Goal: Task Accomplishment & Management: Complete application form

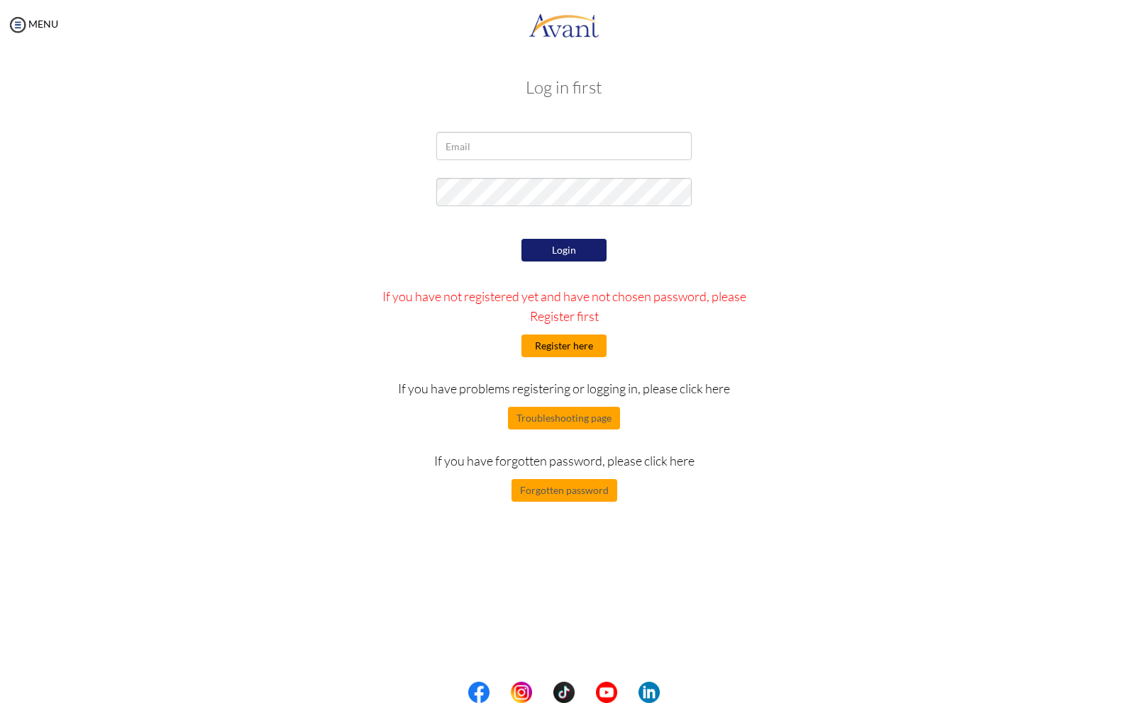
click at [564, 347] on button "Register here" at bounding box center [563, 346] width 85 height 23
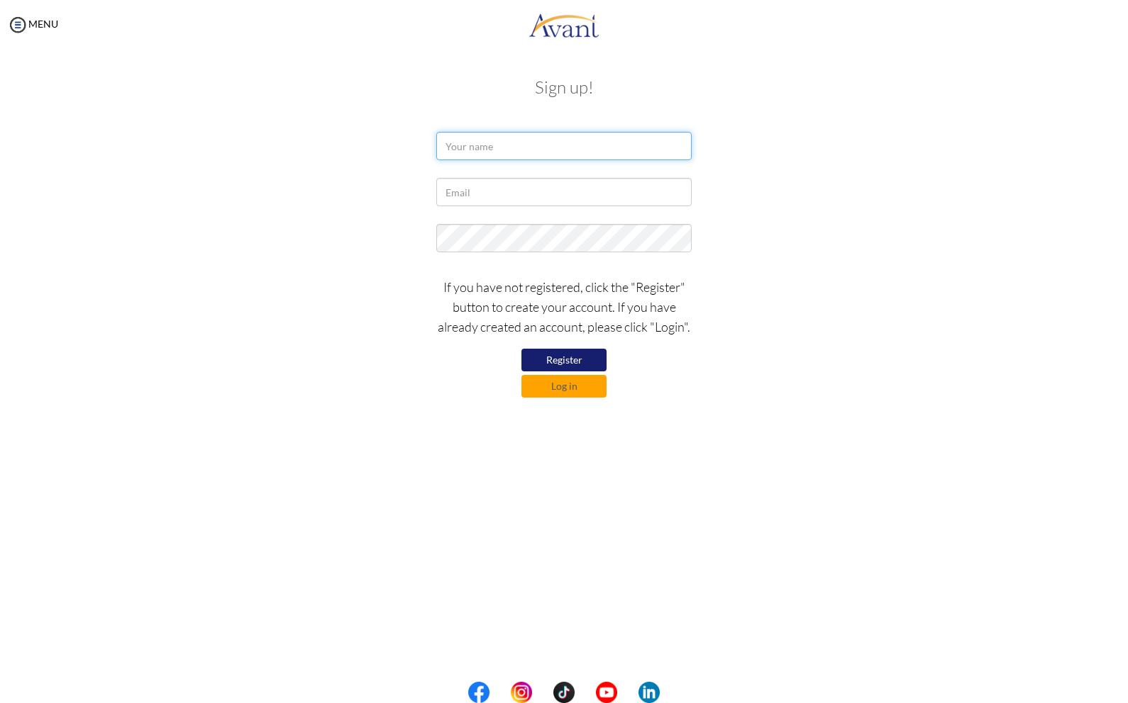
click at [506, 154] on input "text" at bounding box center [563, 146] width 255 height 28
type input "C"
type input "Chelsea Anne A. Ramos"
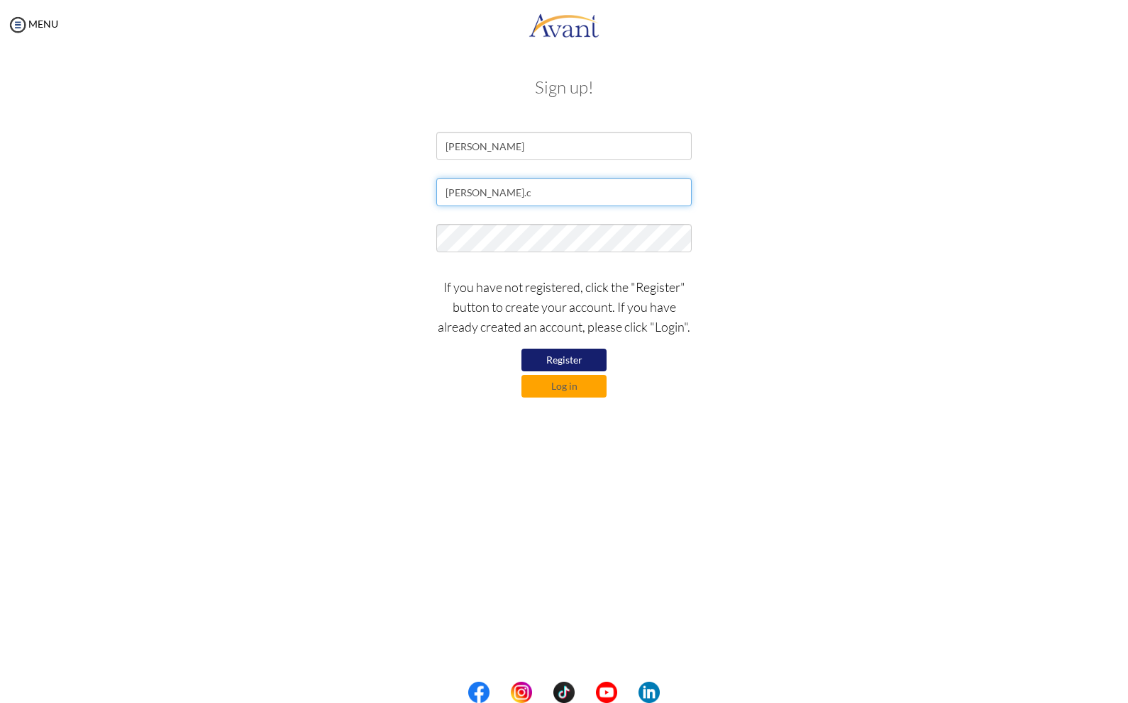
type input "ramos.chelseaanne@gmail.com"
click at [594, 361] on button "Register" at bounding box center [563, 360] width 85 height 23
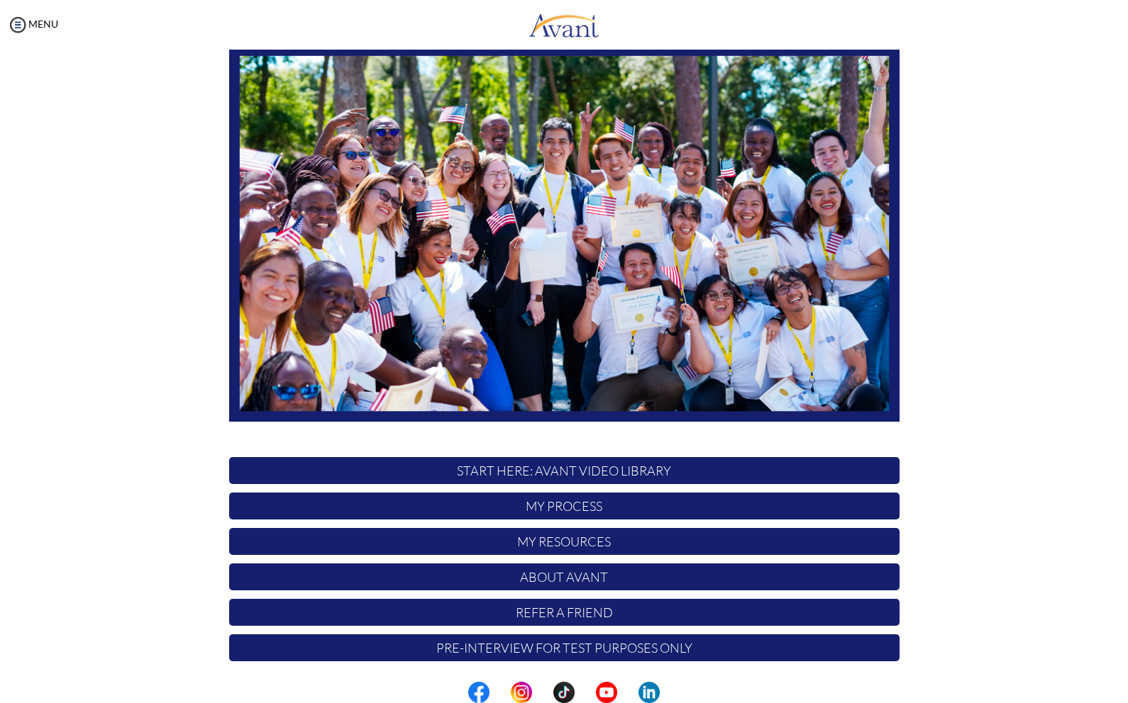
scroll to position [84, 0]
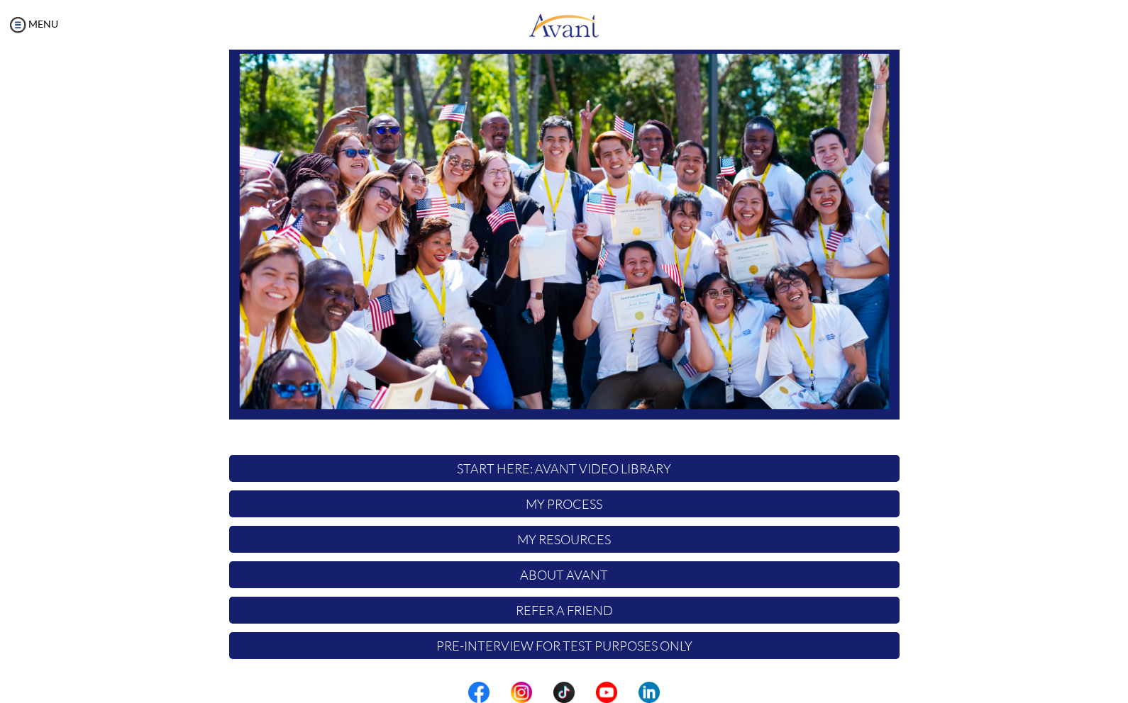
click at [674, 467] on p "START HERE: Avant Video Library" at bounding box center [564, 468] width 670 height 27
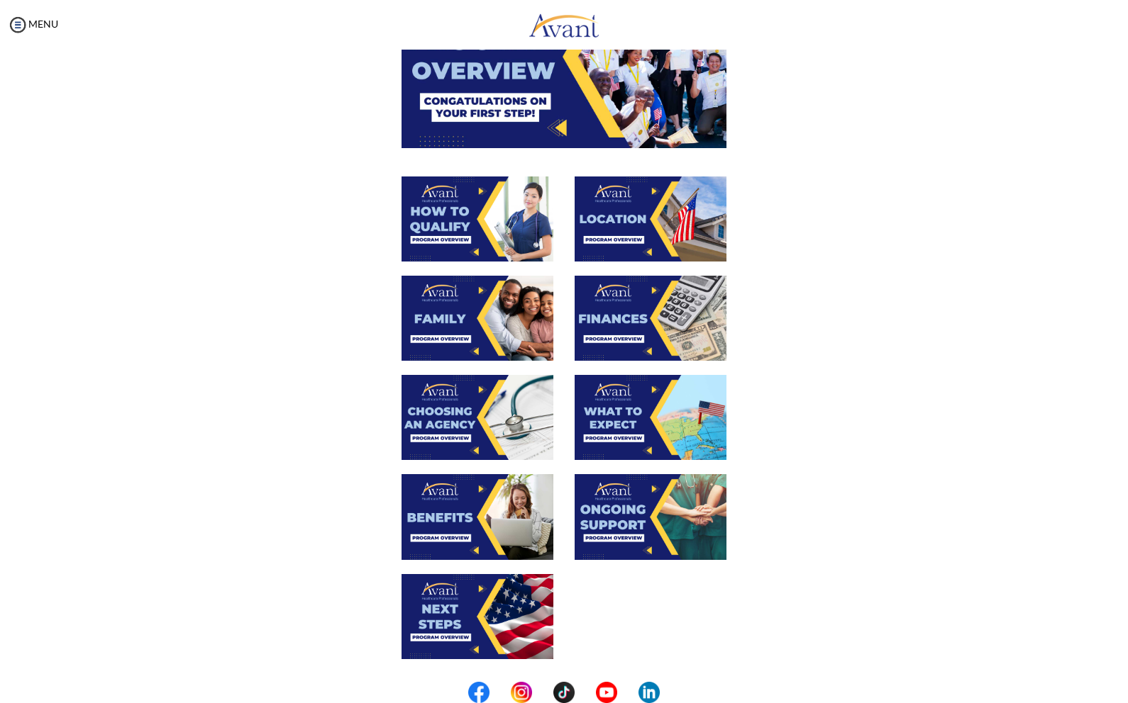
scroll to position [0, 0]
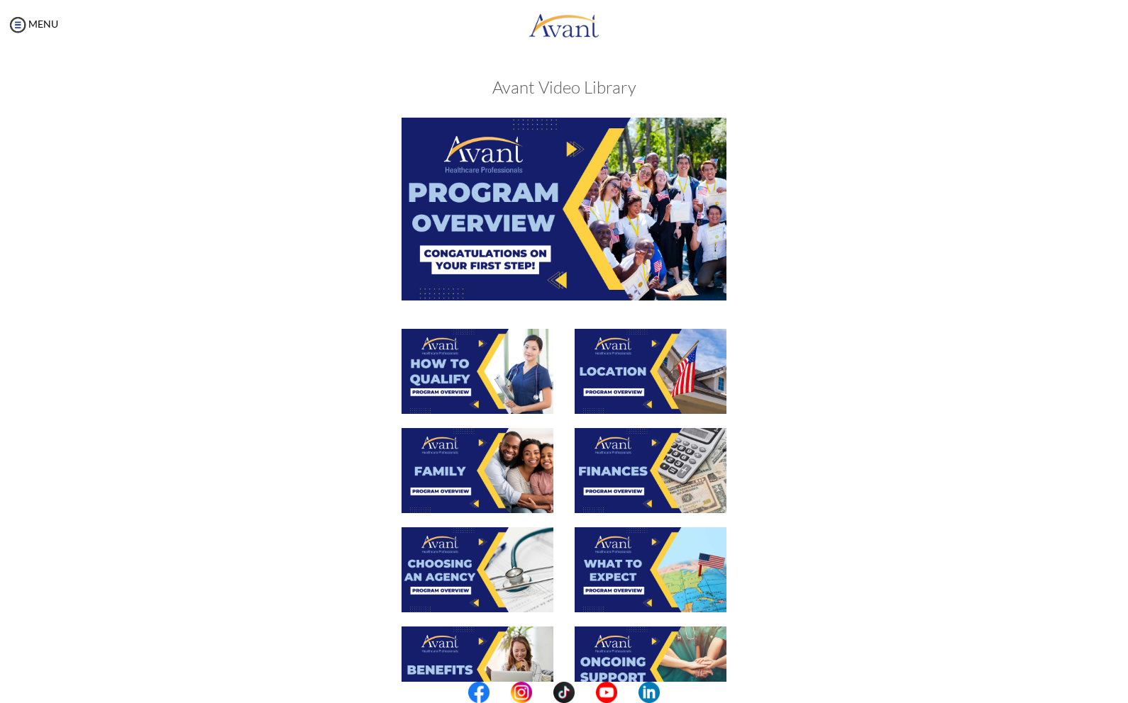
click at [523, 172] on img at bounding box center [563, 209] width 325 height 182
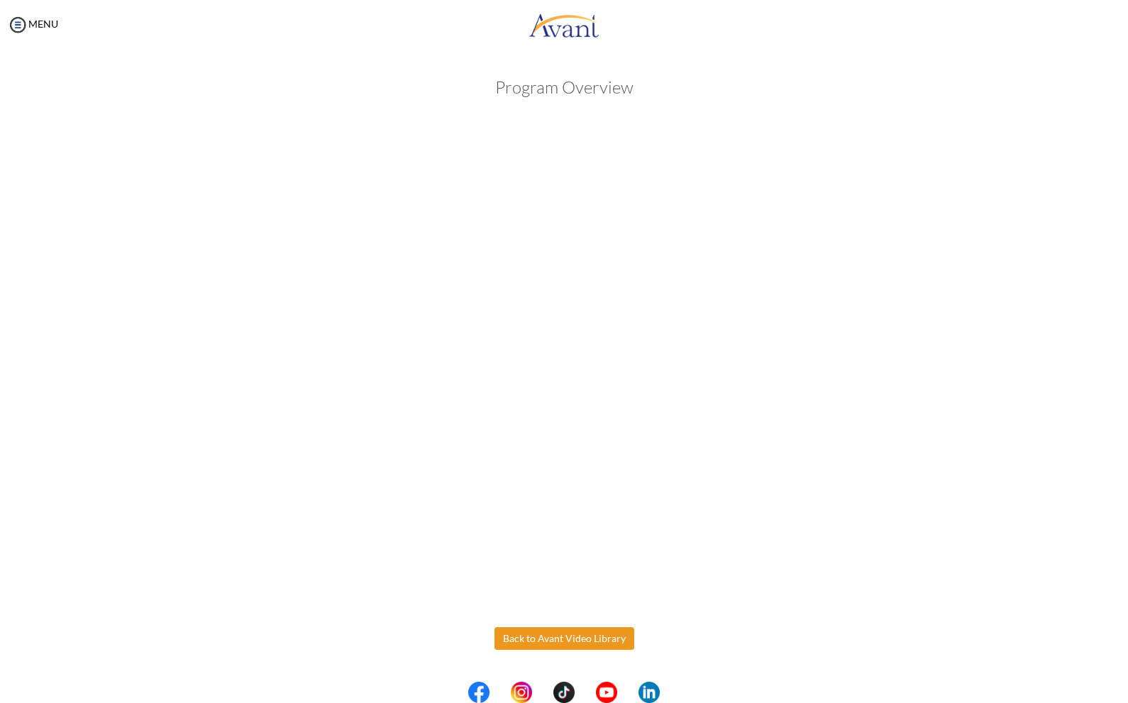
click at [551, 652] on body "Maintenance break. Please come back in 2 hours. MENU My Status What is the next…" at bounding box center [564, 351] width 1128 height 703
click at [587, 641] on button "Back to Avant Video Library" at bounding box center [564, 639] width 140 height 23
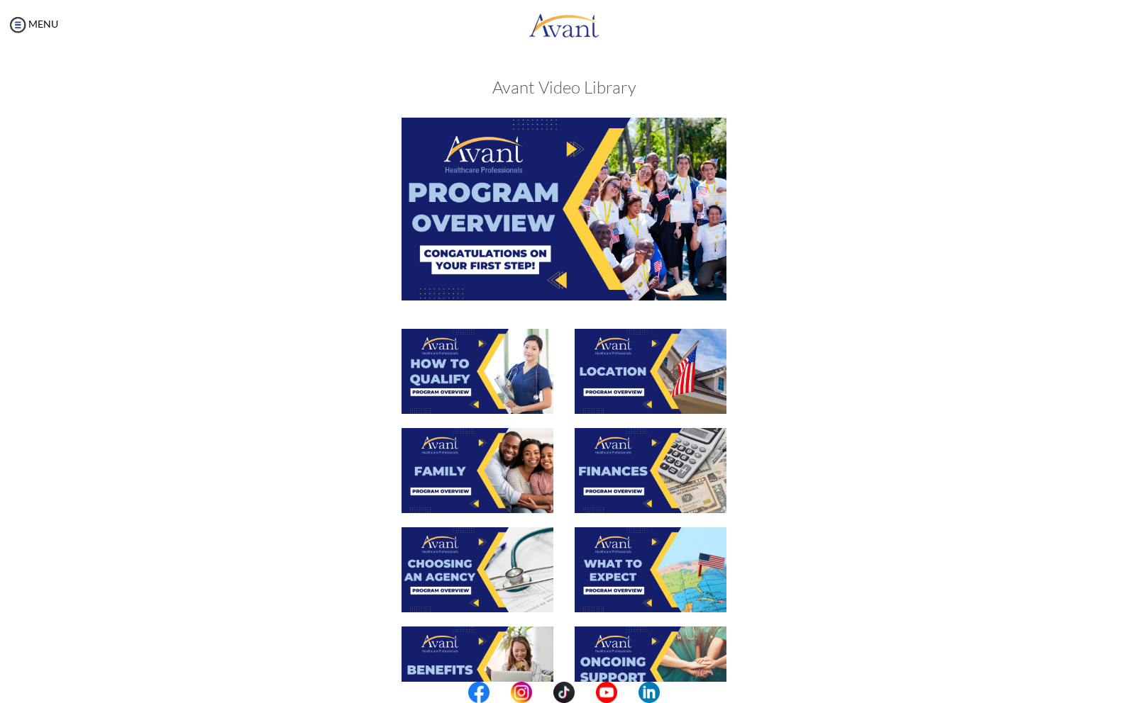
click at [470, 347] on img at bounding box center [477, 371] width 152 height 85
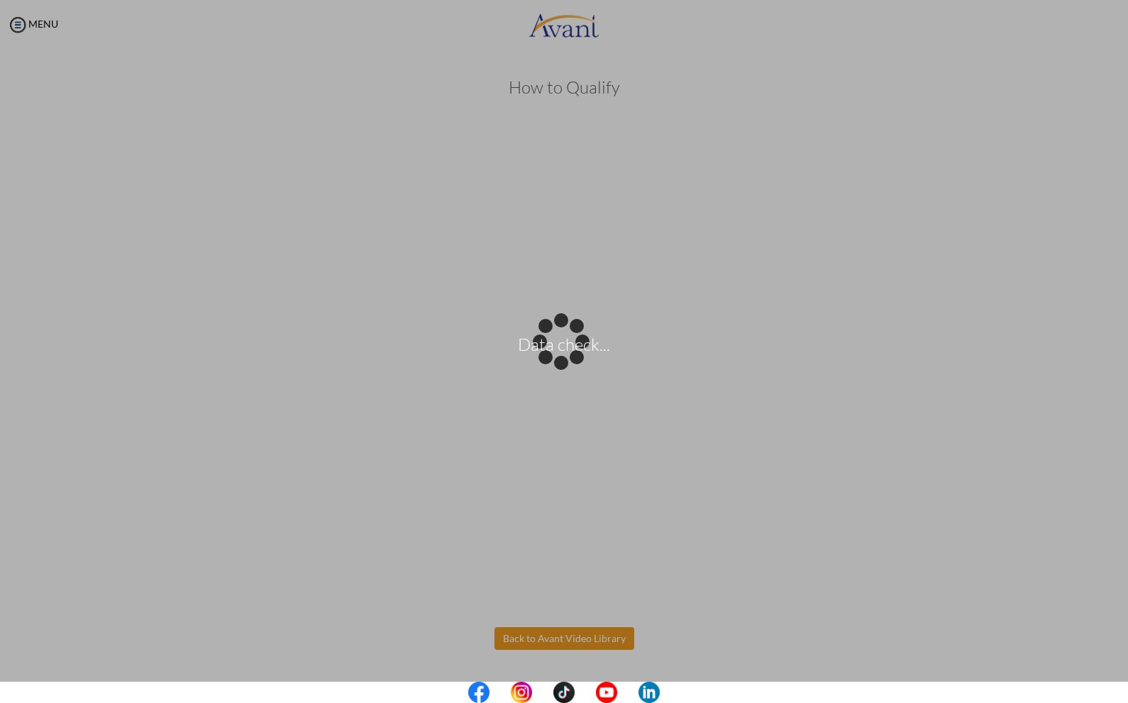
click at [588, 646] on body "Data check... Maintenance break. Please come back in 2 hours. MENU My Status Wh…" at bounding box center [564, 351] width 1128 height 703
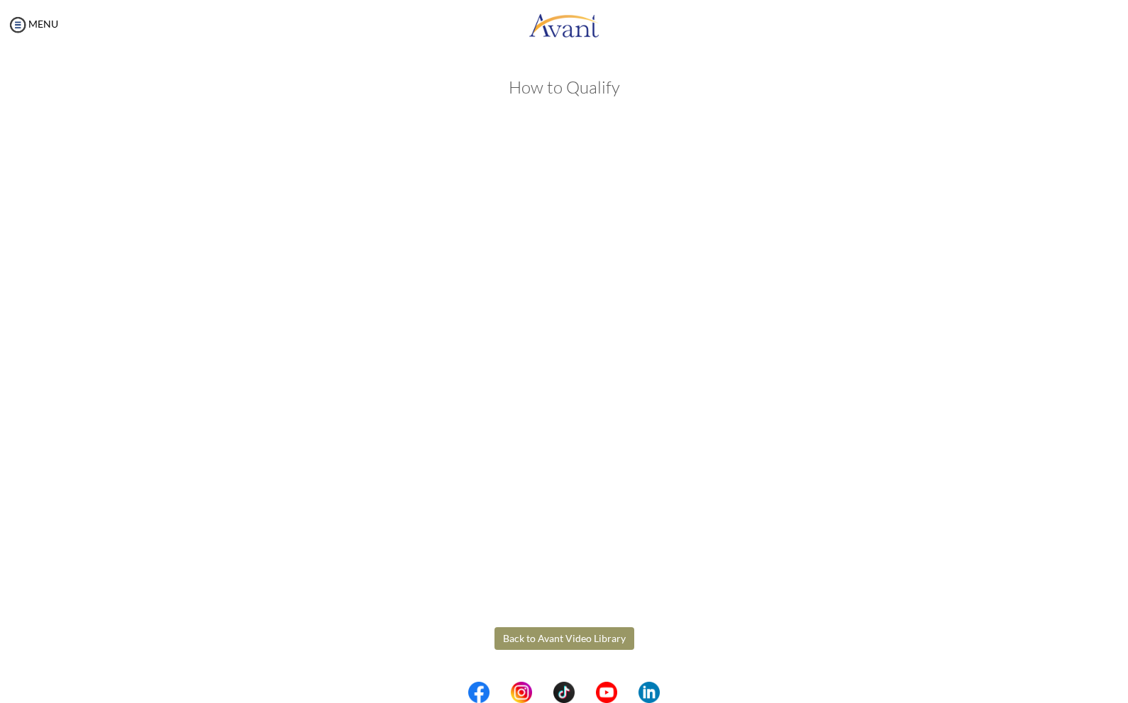
click at [574, 644] on button "Back to Avant Video Library" at bounding box center [564, 639] width 140 height 23
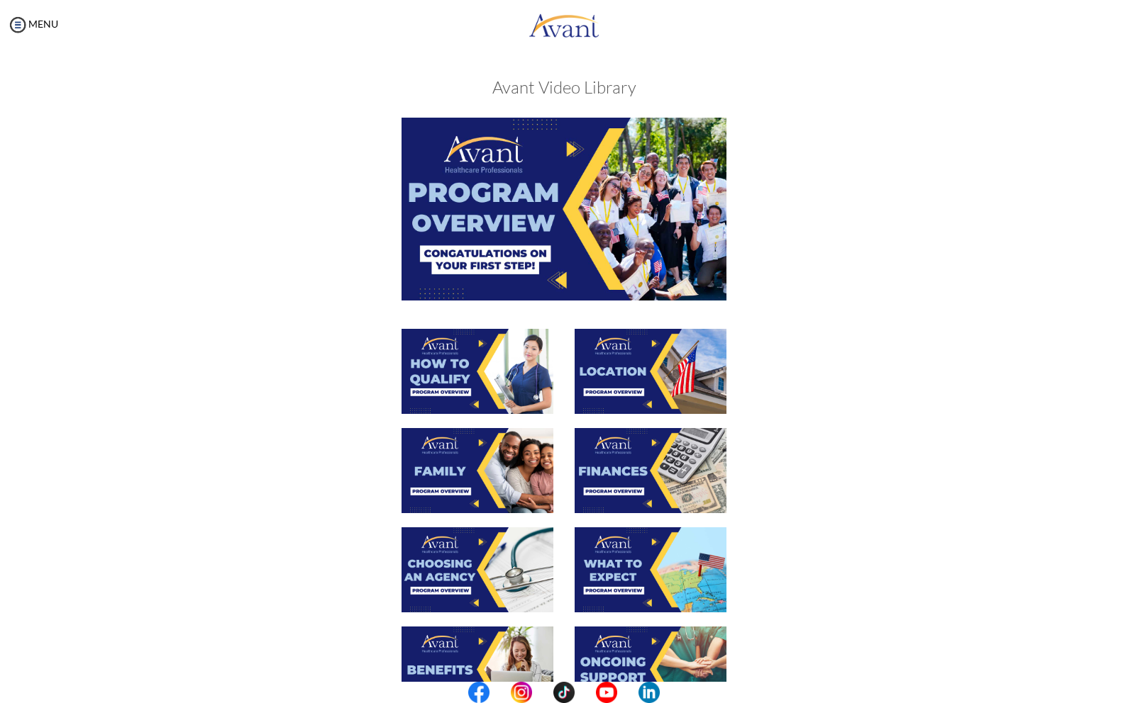
click at [639, 365] on img at bounding box center [650, 371] width 152 height 85
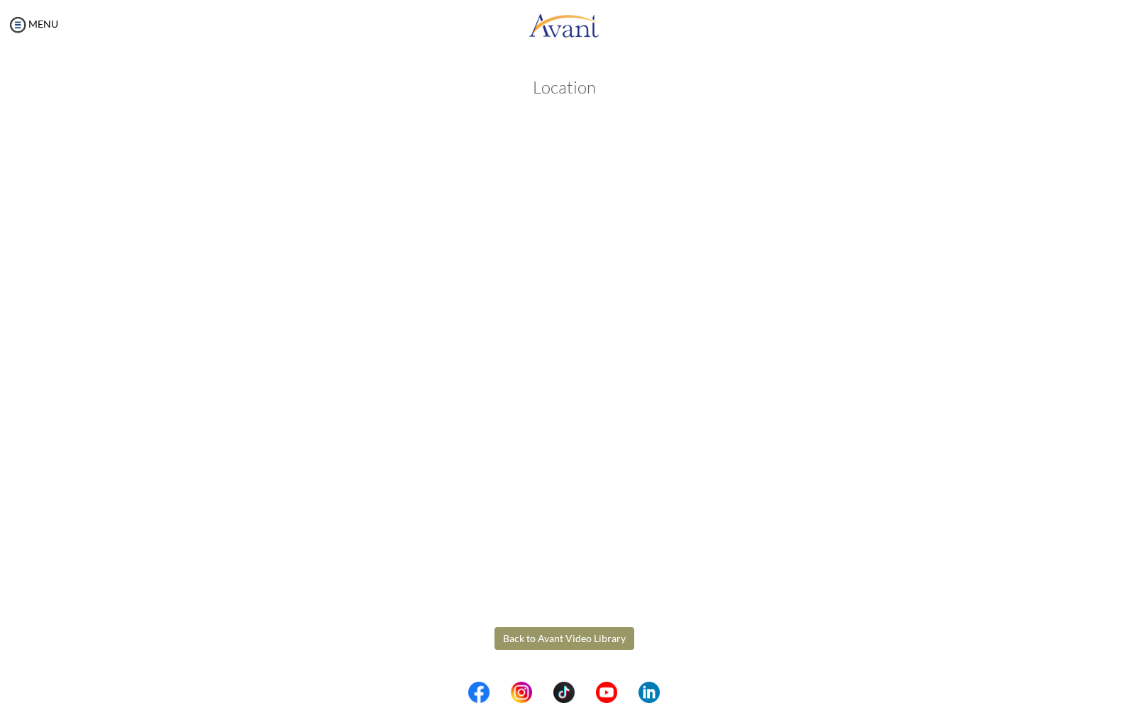
click at [503, 630] on body "Maintenance break. Please come back in 2 hours. MENU My Status What is the next…" at bounding box center [564, 351] width 1128 height 703
click at [503, 630] on button "Back to Avant Video Library" at bounding box center [564, 639] width 140 height 23
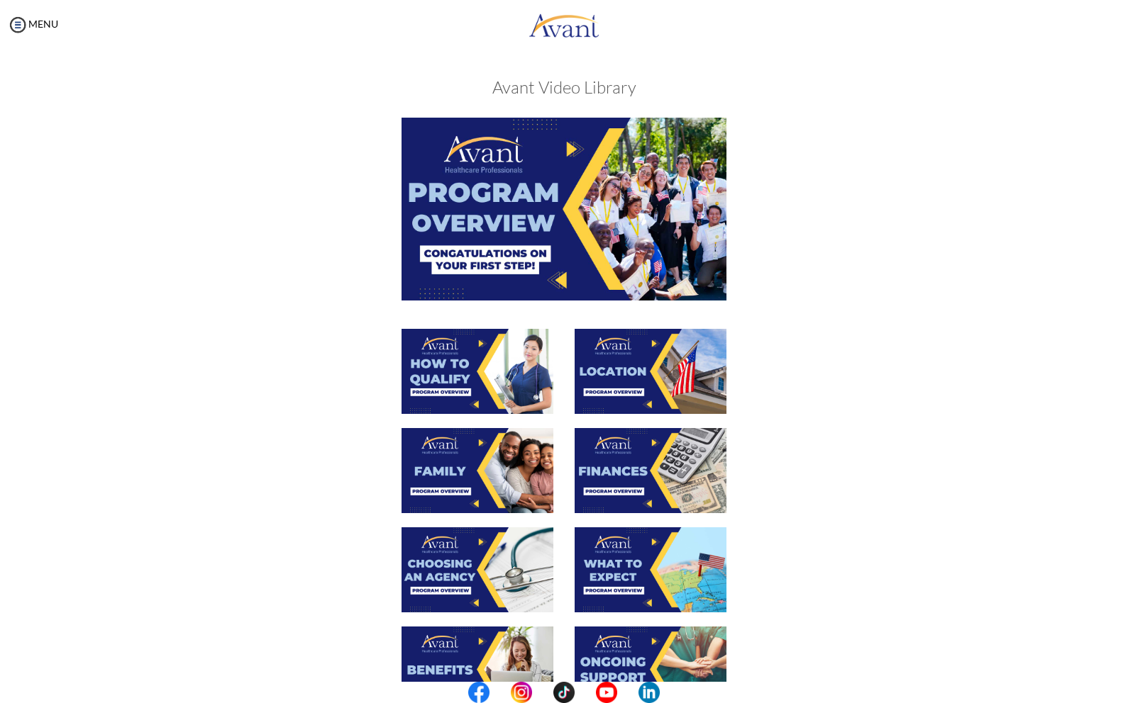
click at [478, 452] on img at bounding box center [477, 470] width 152 height 85
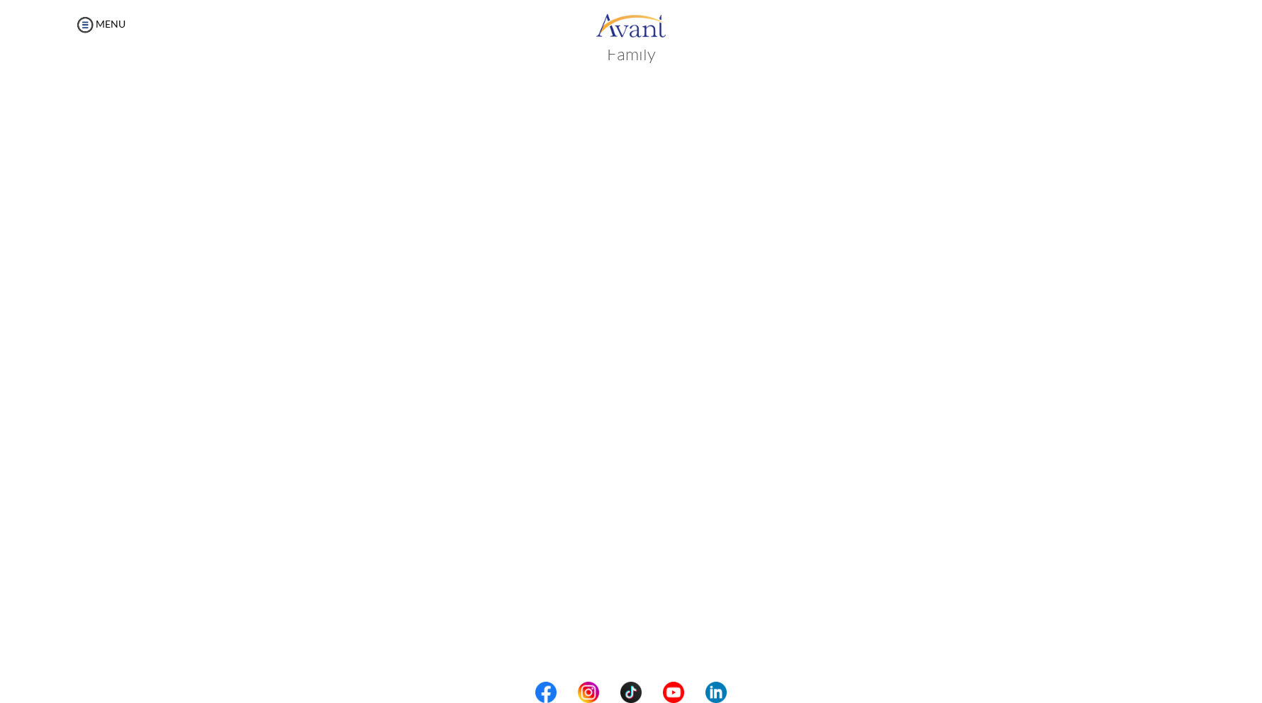
scroll to position [71, 0]
